Goal: Transaction & Acquisition: Book appointment/travel/reservation

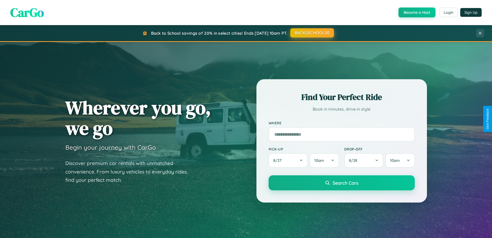
click at [312, 33] on button "BACK2SCHOOL20" at bounding box center [313, 32] width 44 height 9
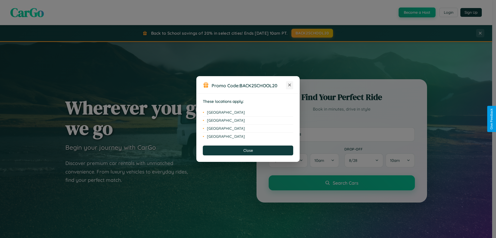
click at [290, 85] on icon at bounding box center [290, 85] width 3 height 3
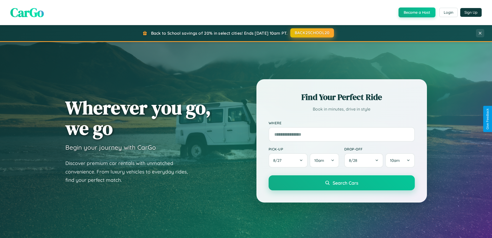
click at [312, 33] on button "BACK2SCHOOL20" at bounding box center [313, 32] width 44 height 9
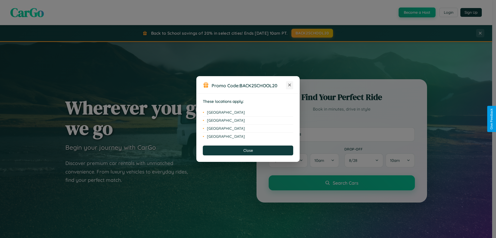
click at [290, 85] on icon at bounding box center [290, 85] width 3 height 3
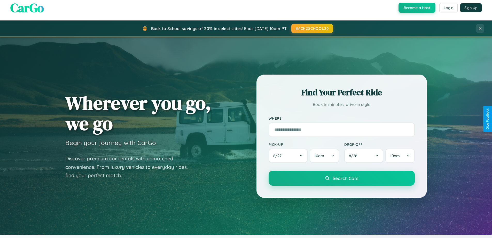
scroll to position [223, 0]
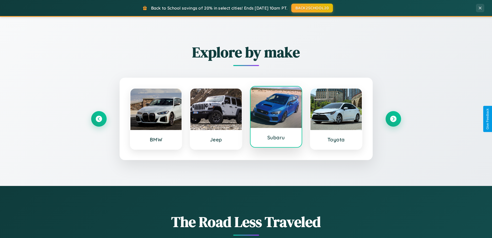
click at [276, 118] on div at bounding box center [276, 106] width 51 height 41
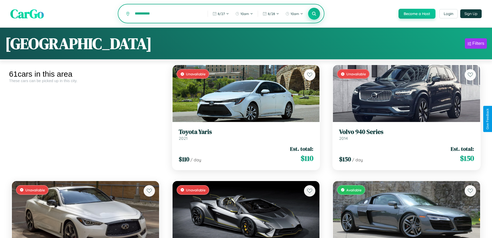
type input "**********"
click at [314, 14] on icon at bounding box center [314, 13] width 5 height 5
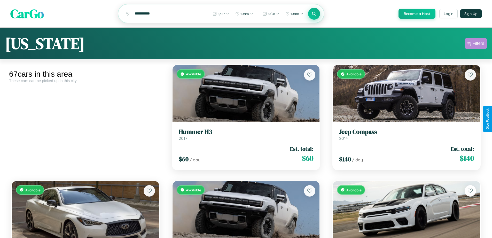
click at [476, 44] on div "Filters" at bounding box center [479, 43] width 12 height 5
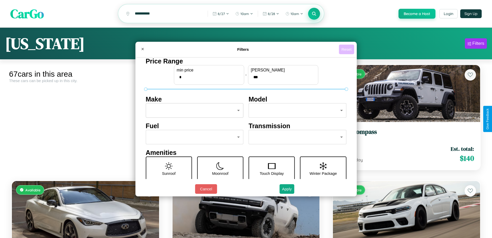
click at [347, 49] on button "Reset" at bounding box center [346, 49] width 15 height 10
